Goal: Transaction & Acquisition: Purchase product/service

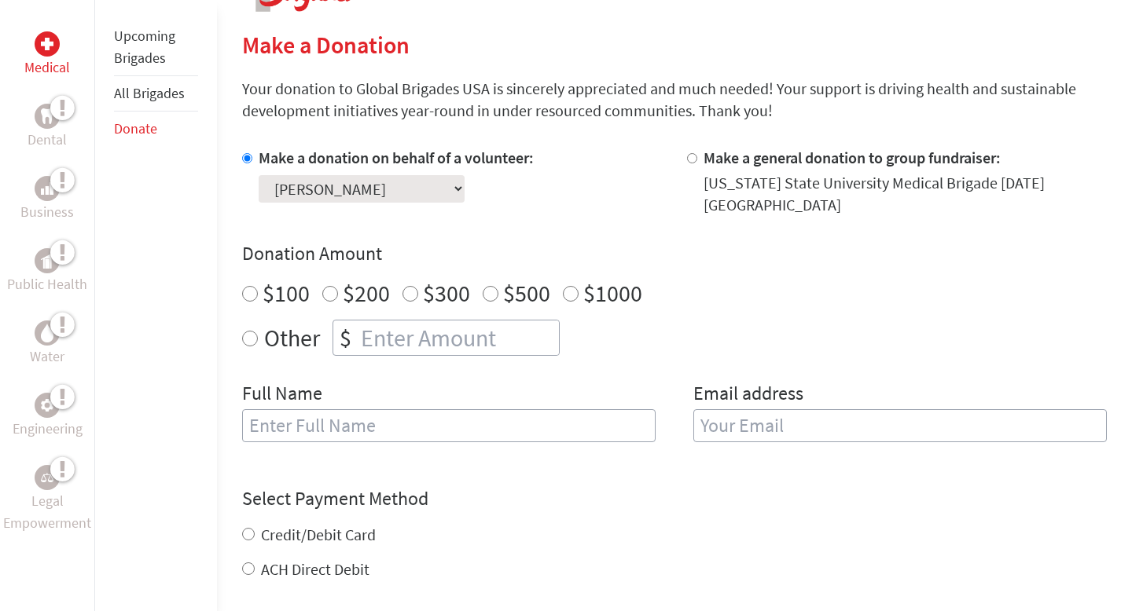
scroll to position [368, 0]
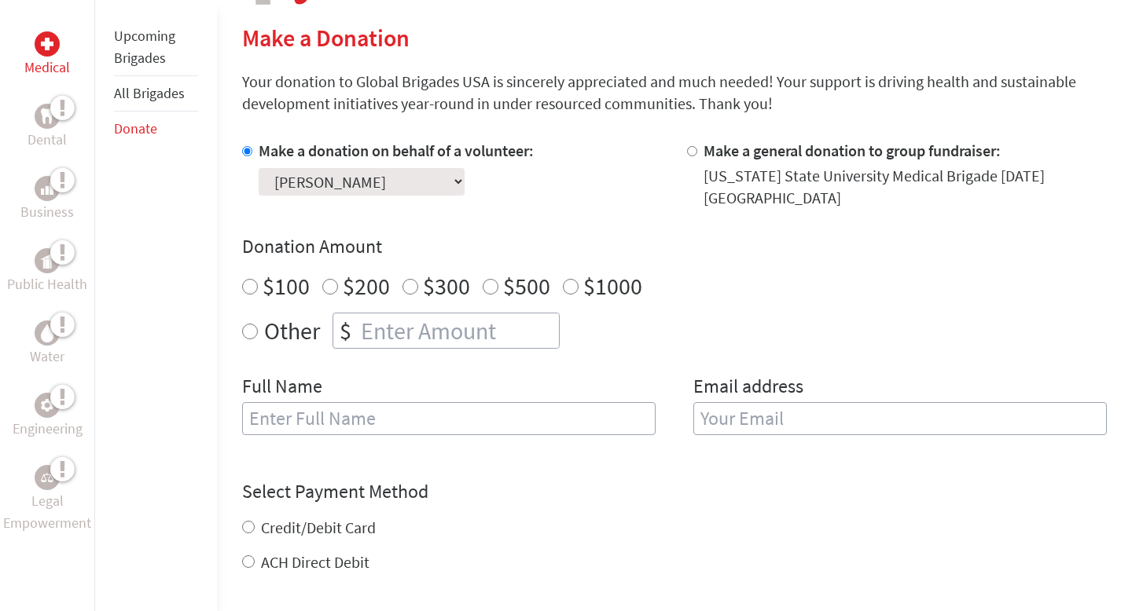
radio input "true"
click at [369, 328] on input "number" at bounding box center [458, 331] width 201 height 35
type input "125"
click at [423, 419] on input "text" at bounding box center [448, 418] width 413 height 33
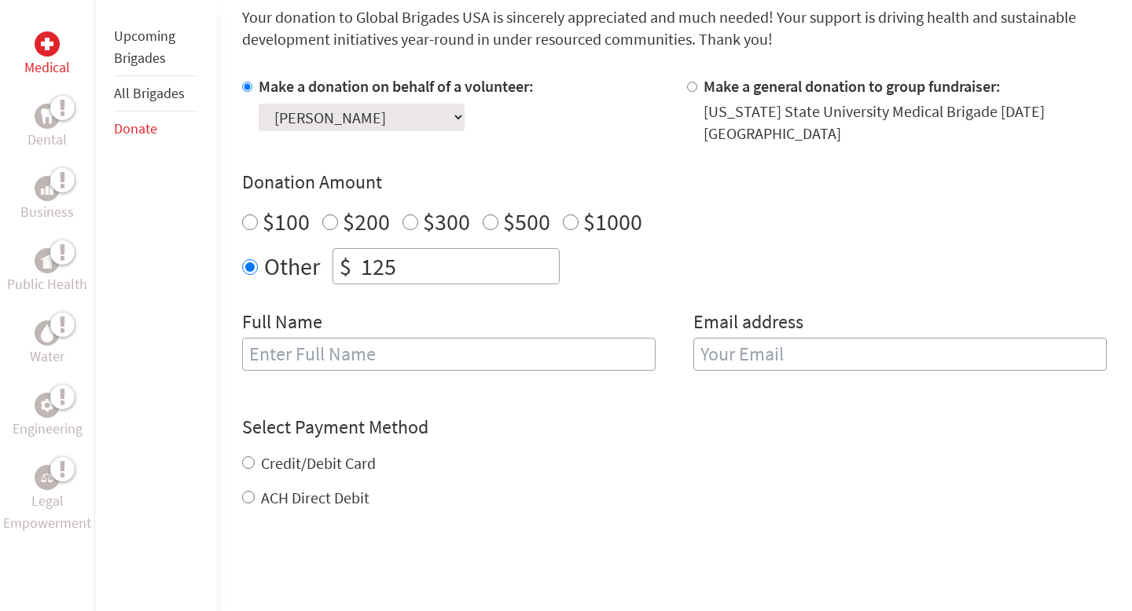
scroll to position [442, 0]
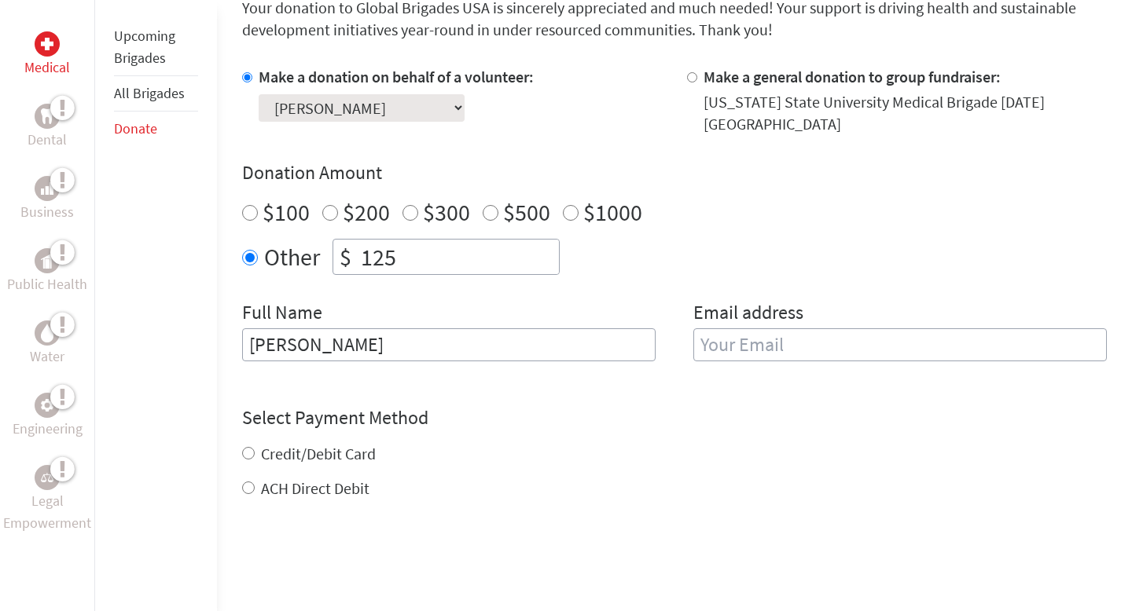
type input "[PERSON_NAME]"
click at [736, 343] on input "email" at bounding box center [899, 344] width 413 height 33
type input "[EMAIL_ADDRESS][DOMAIN_NAME]"
click at [242, 450] on div "Credit/Debit Card ACH Direct Debit" at bounding box center [674, 471] width 864 height 57
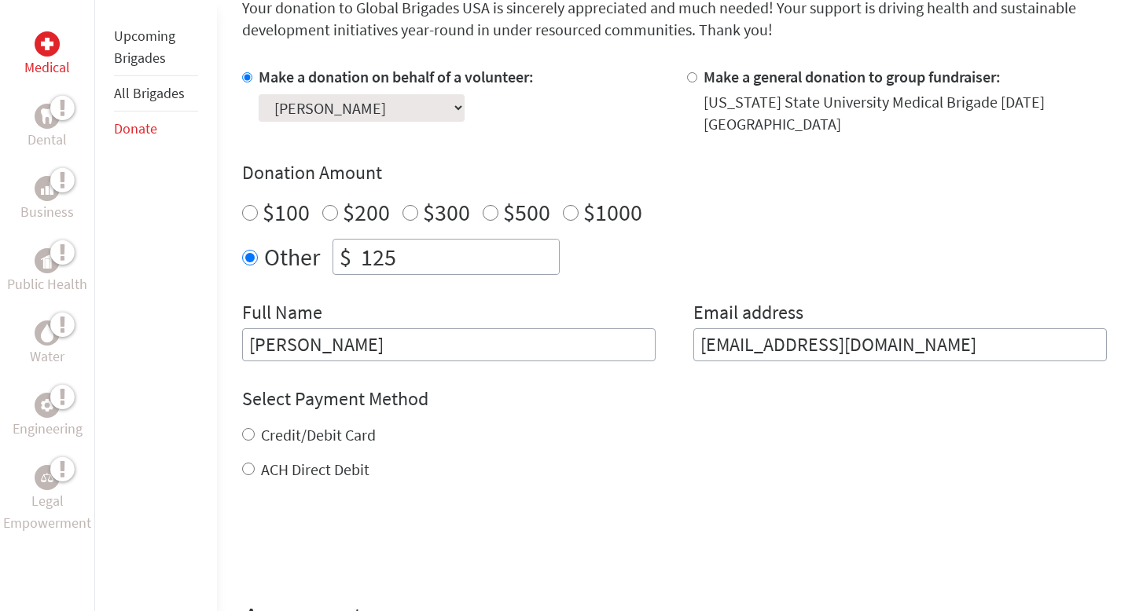
click at [248, 435] on input "Credit/Debit Card" at bounding box center [248, 434] width 13 height 13
radio input "true"
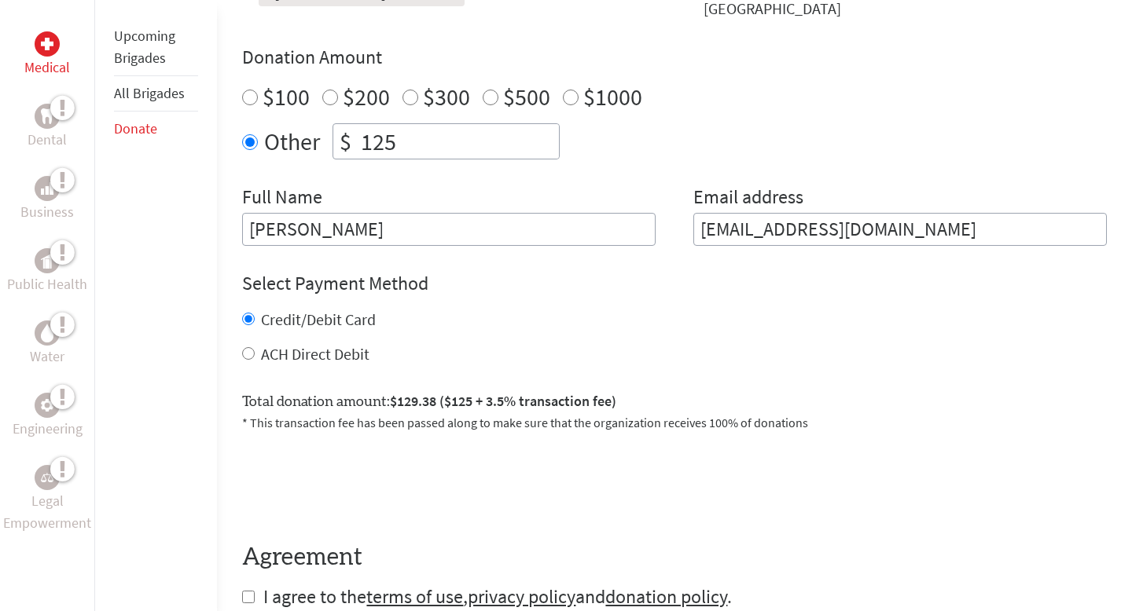
scroll to position [598, 0]
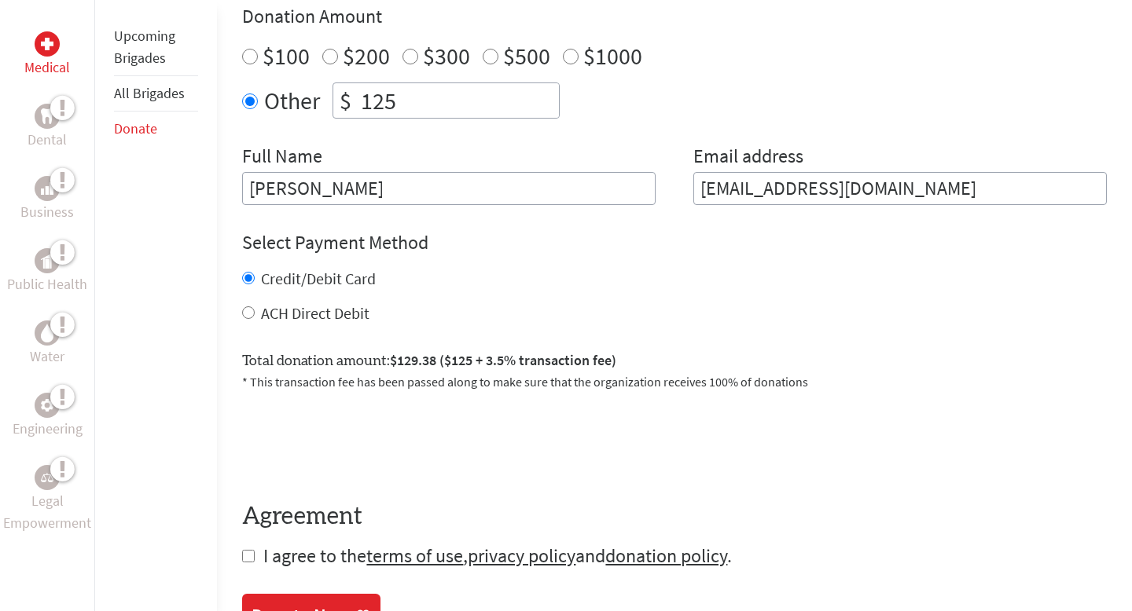
click at [420, 111] on input "125" at bounding box center [458, 100] width 201 height 35
type input "124"
click at [491, 259] on div "Select Payment Method NOTE: American Express is not accepted. Please proceed no…" at bounding box center [674, 277] width 864 height 94
click at [246, 312] on input "ACH Direct Debit" at bounding box center [248, 312] width 13 height 13
radio input "true"
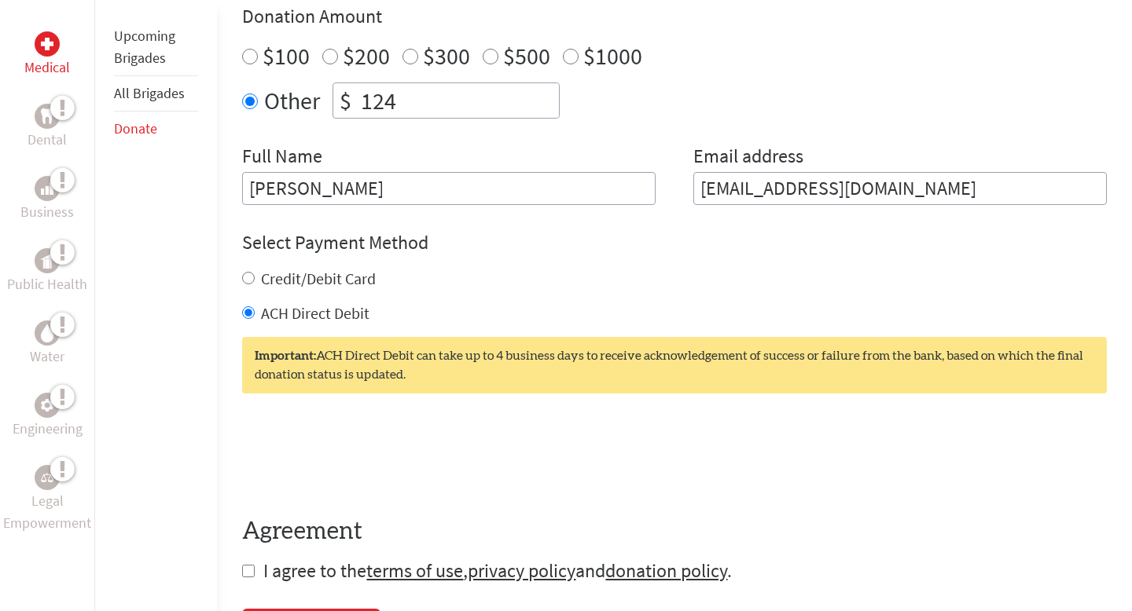
click at [248, 279] on input "Credit/Debit Card" at bounding box center [248, 278] width 13 height 13
radio input "true"
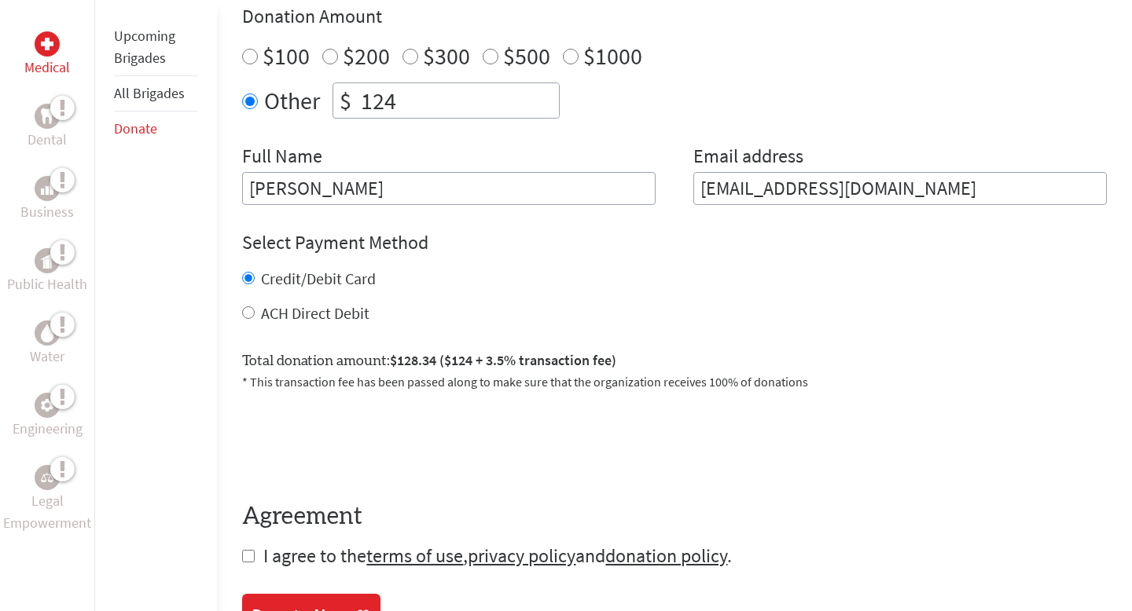
click at [410, 107] on input "124" at bounding box center [458, 100] width 201 height 35
type input "1"
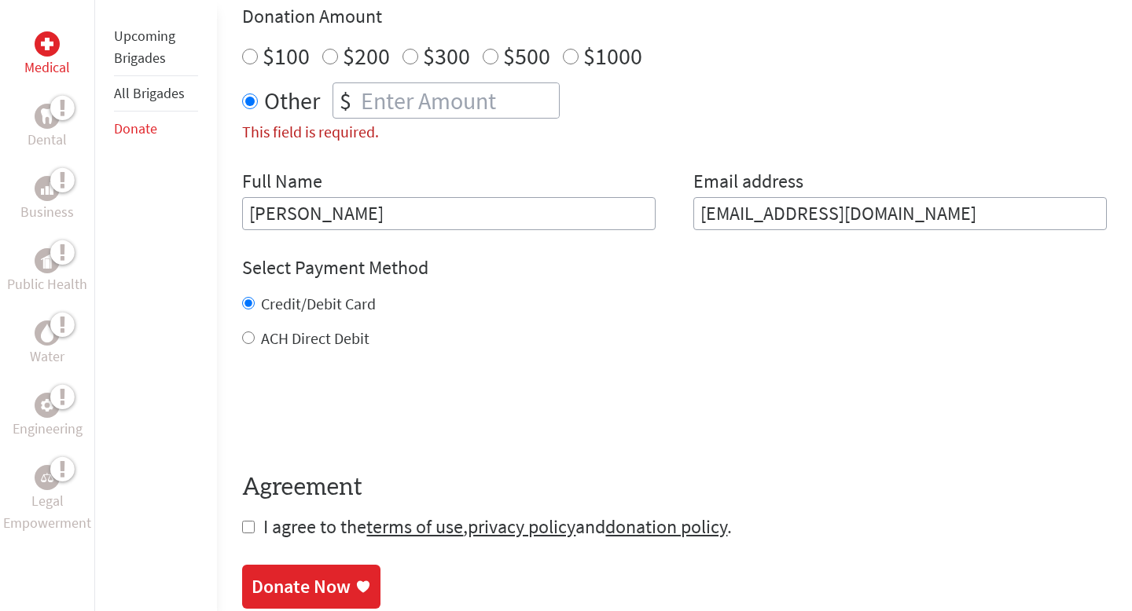
click at [397, 103] on input "This field is required." at bounding box center [458, 100] width 201 height 35
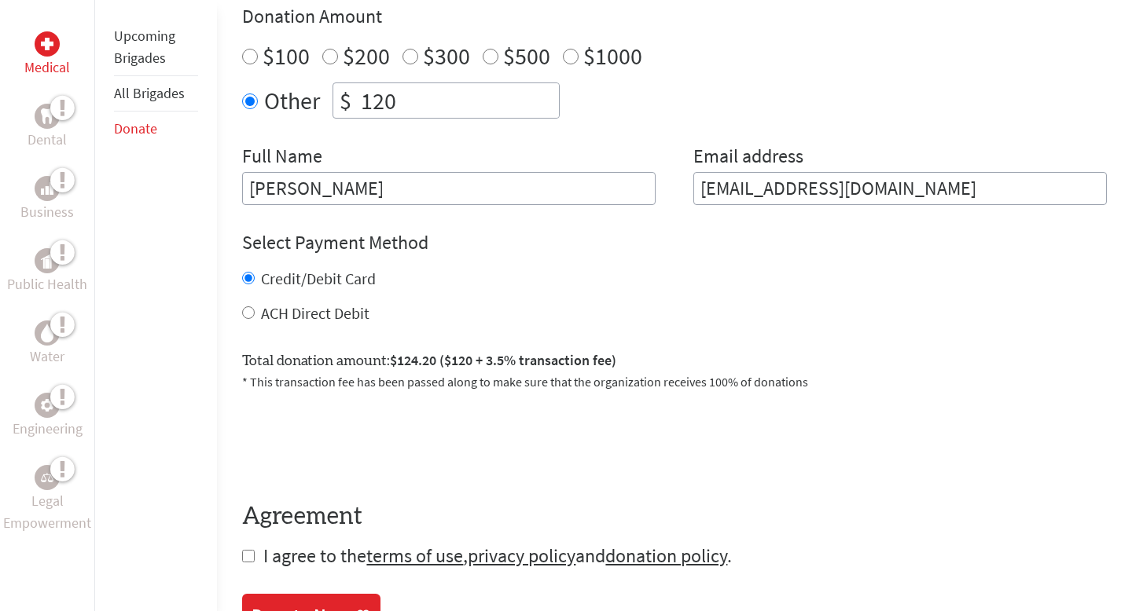
click at [437, 101] on input "120" at bounding box center [458, 100] width 201 height 35
click at [495, 240] on h4 "Select Payment Method" at bounding box center [674, 242] width 864 height 25
click at [412, 111] on input "121" at bounding box center [458, 100] width 201 height 35
type input "125"
click at [473, 263] on div "Select Payment Method NOTE: American Express is not accepted. Please proceed no…" at bounding box center [674, 277] width 864 height 94
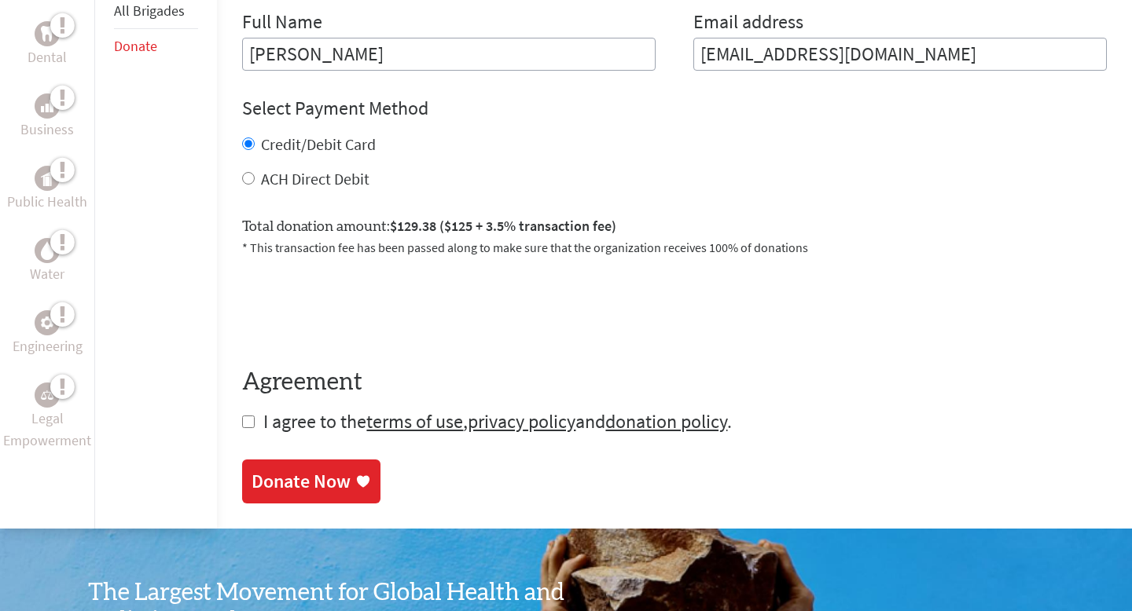
scroll to position [758, 0]
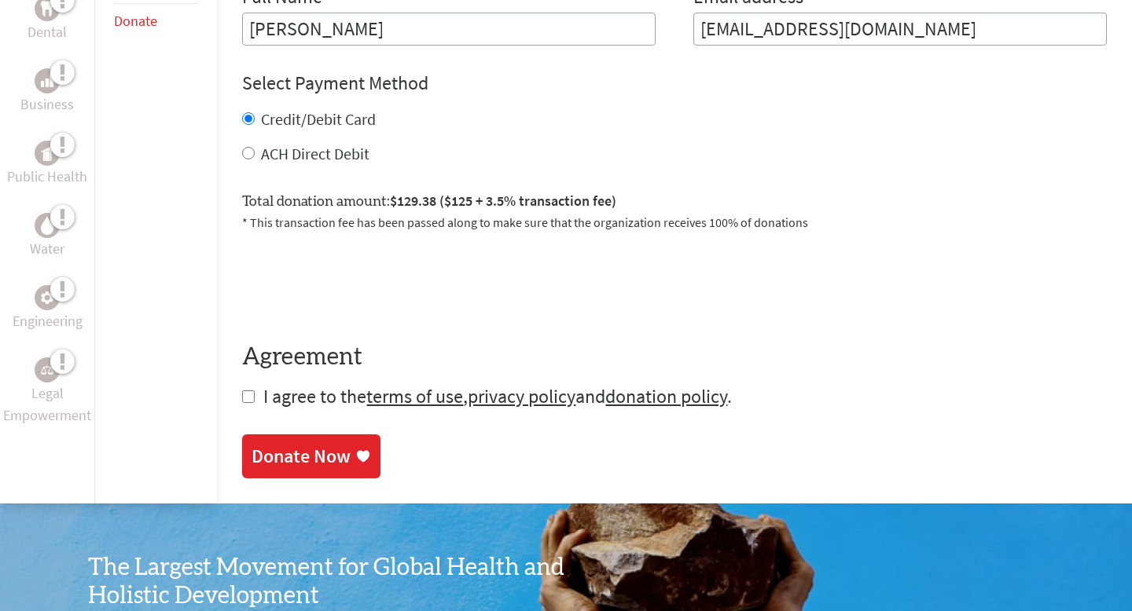
click at [252, 395] on input "checkbox" at bounding box center [248, 397] width 13 height 13
checkbox input "true"
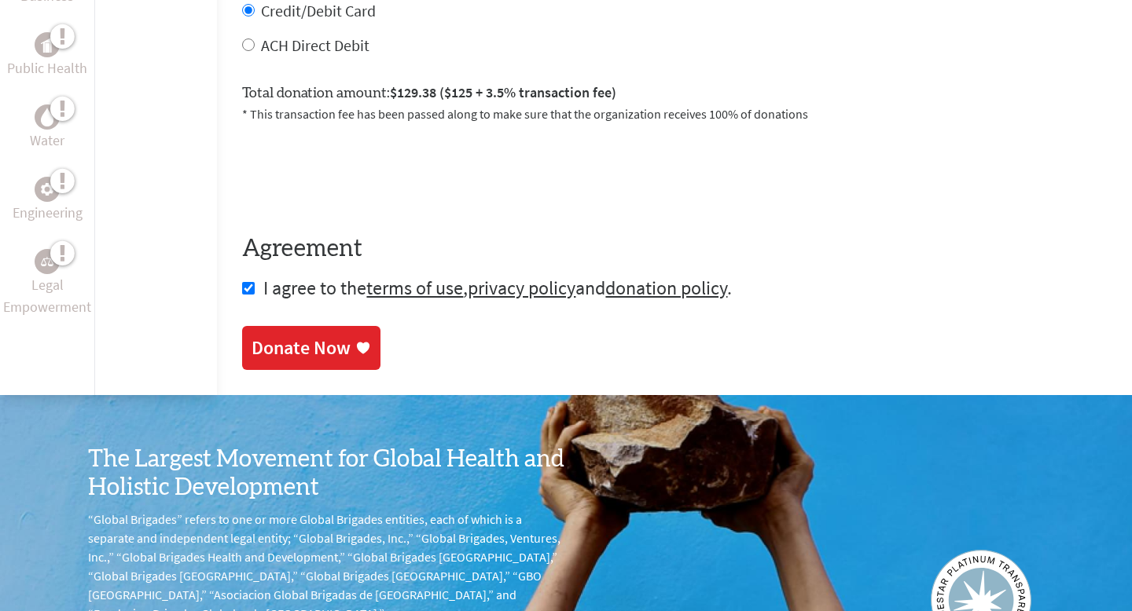
scroll to position [874, 0]
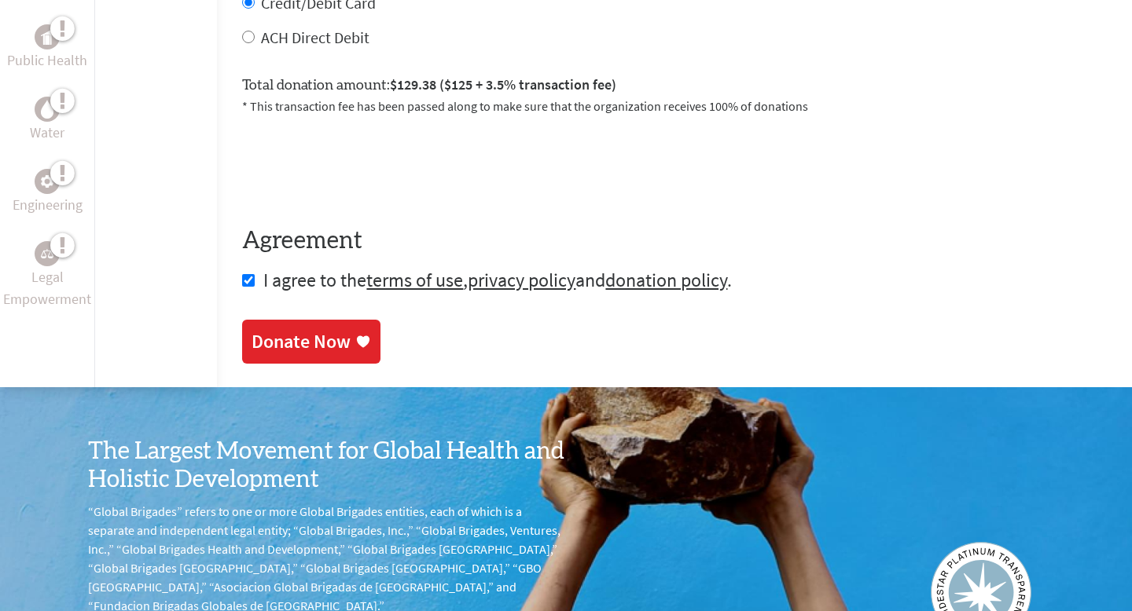
click at [307, 334] on div "Donate Now" at bounding box center [300, 341] width 99 height 25
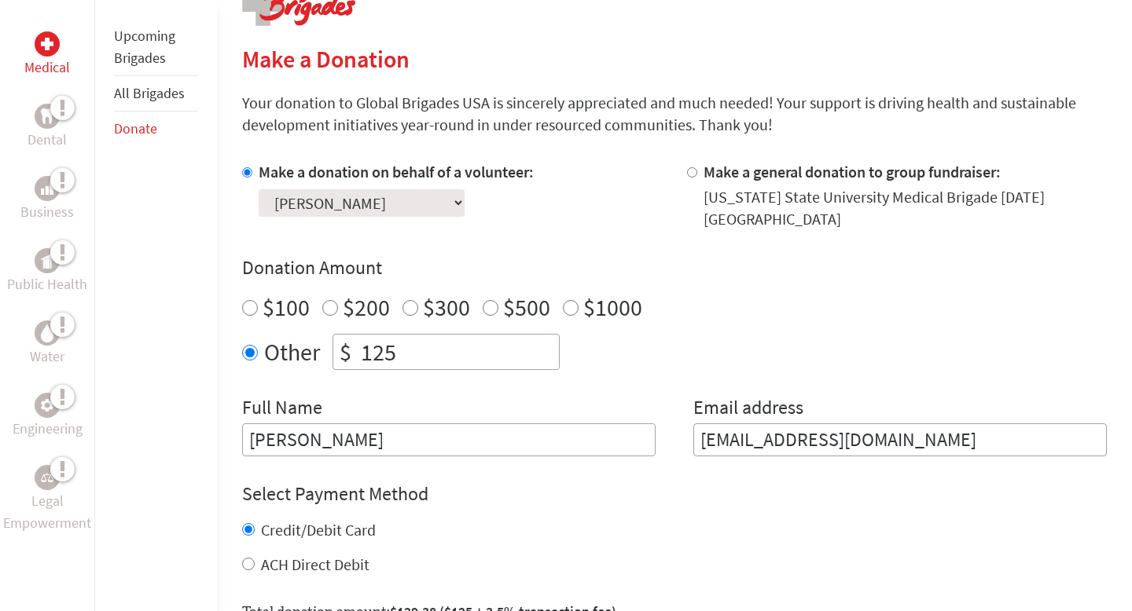
scroll to position [437, 0]
